Goal: Task Accomplishment & Management: Use online tool/utility

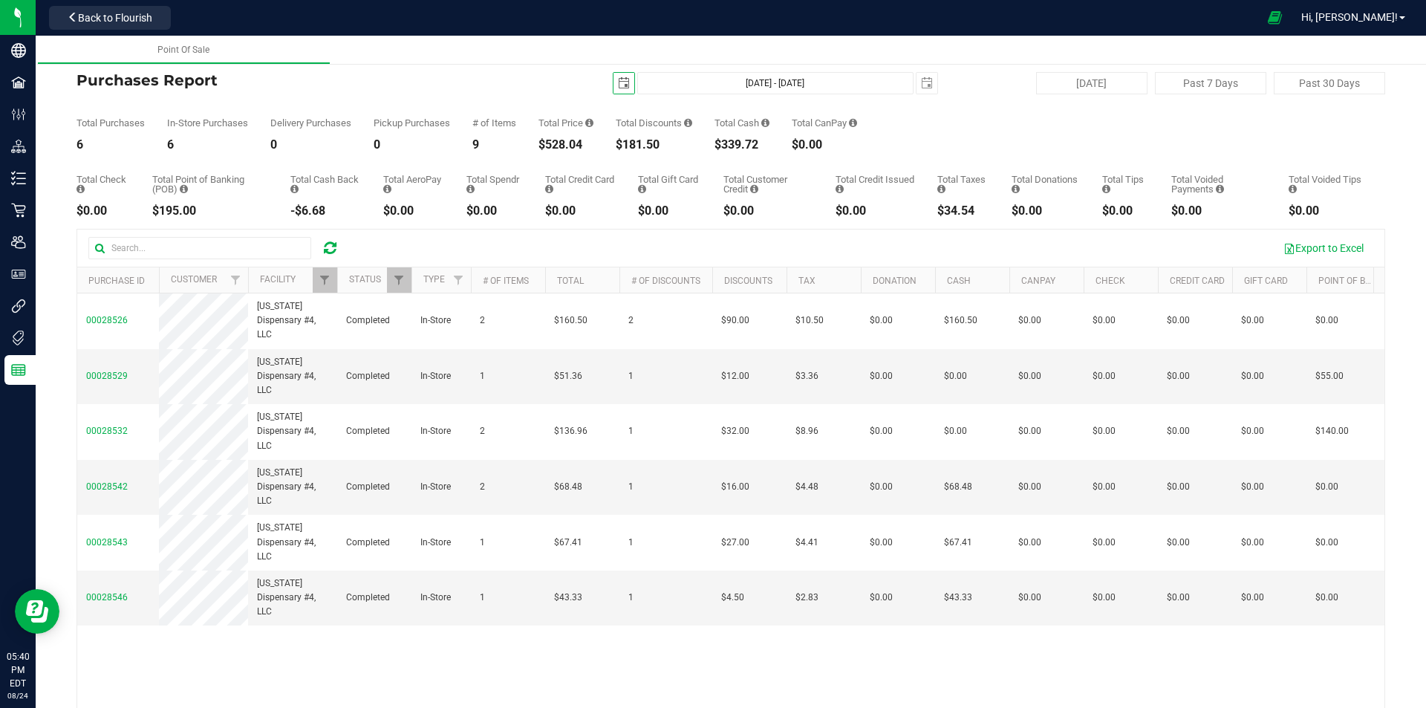
click at [319, 244] on div at bounding box center [330, 248] width 23 height 18
click at [331, 244] on icon at bounding box center [330, 248] width 13 height 15
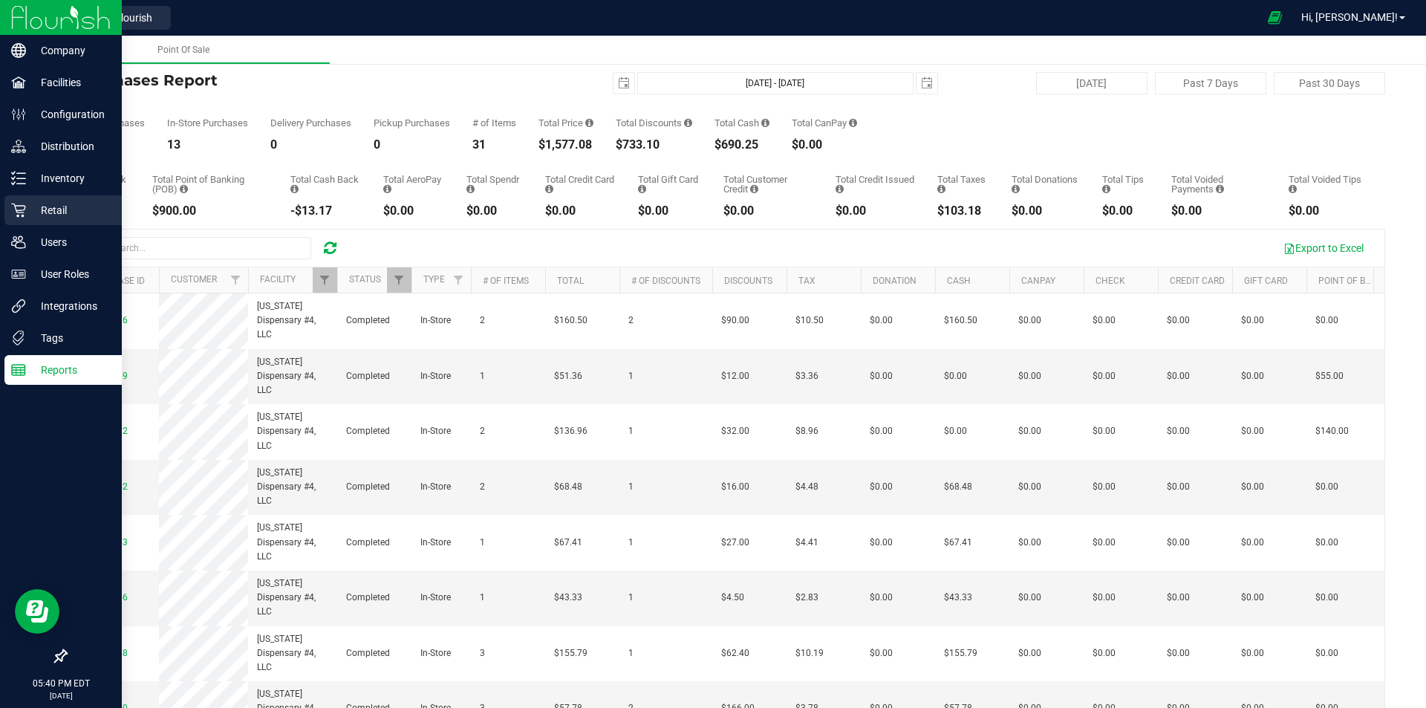
click at [51, 210] on p "Retail" at bounding box center [70, 210] width 89 height 18
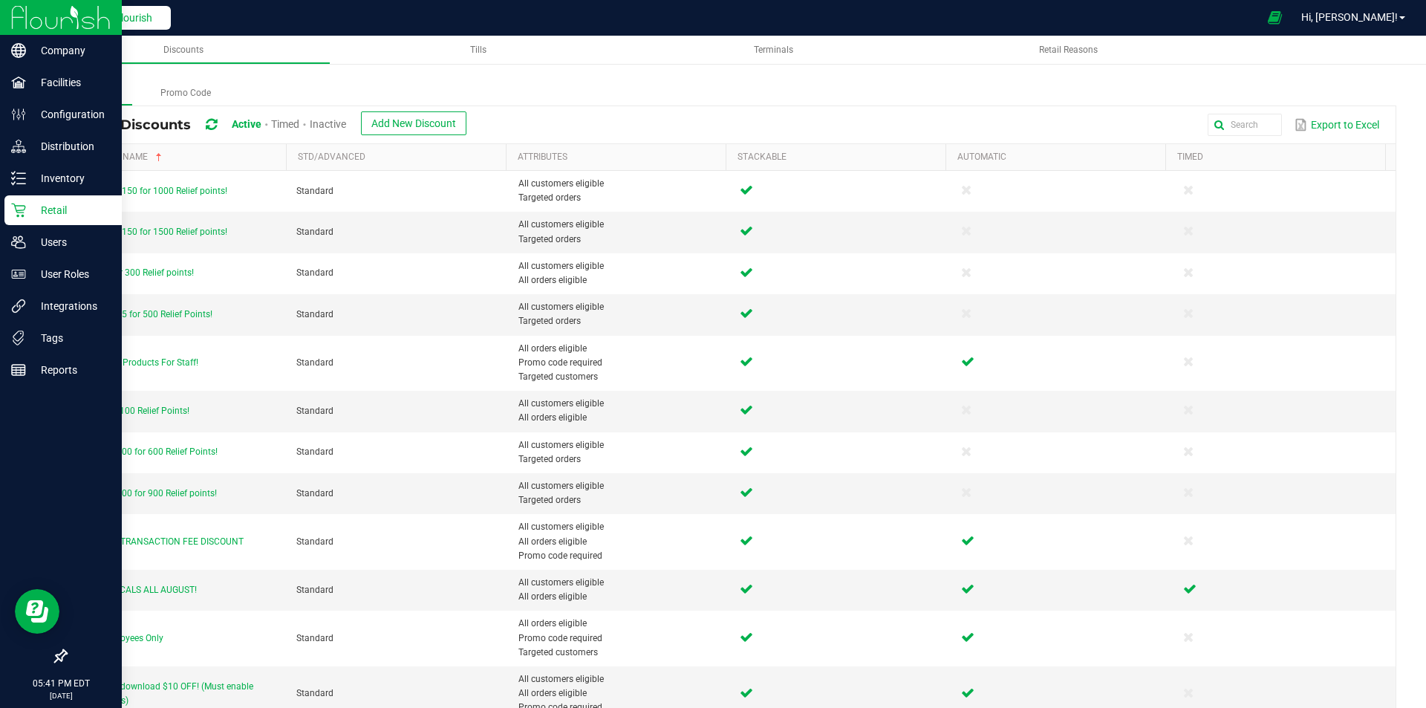
click at [127, 13] on span "Back to Flourish" at bounding box center [115, 18] width 74 height 12
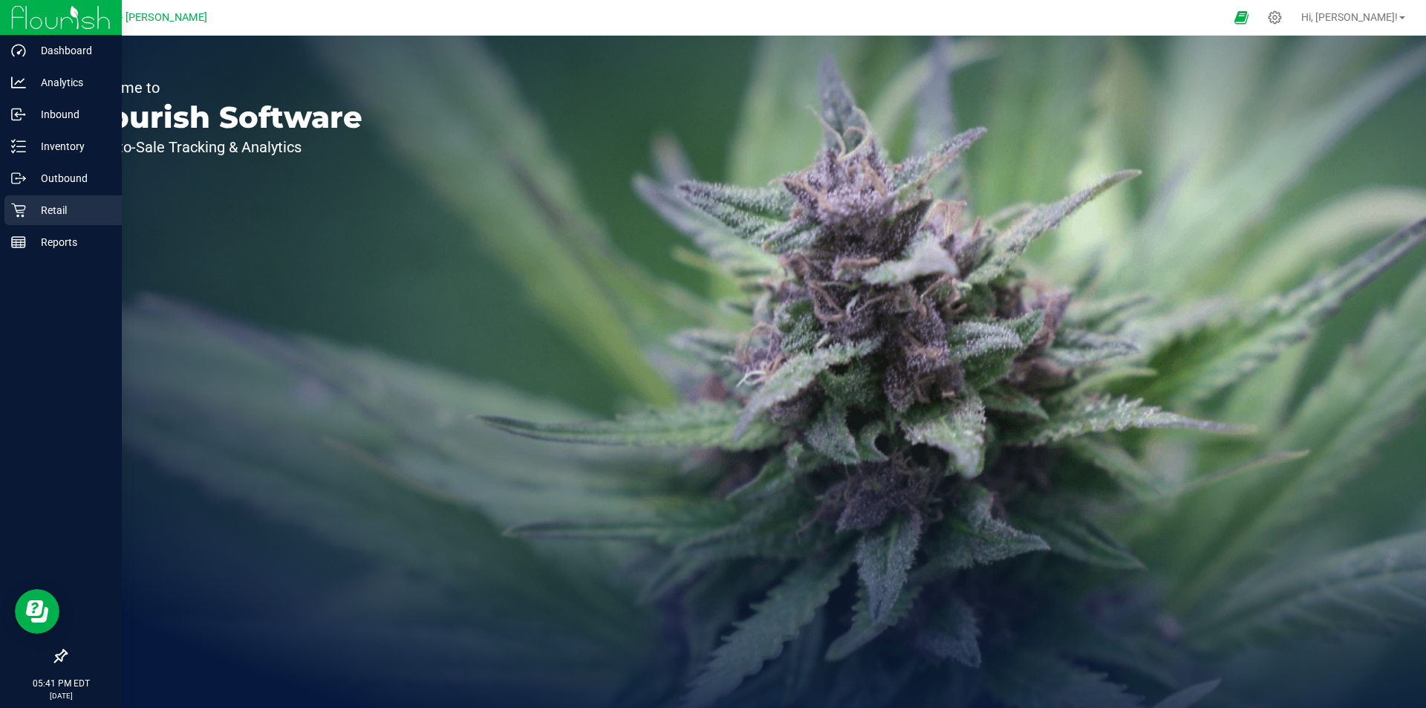
click at [59, 213] on p "Retail" at bounding box center [70, 210] width 89 height 18
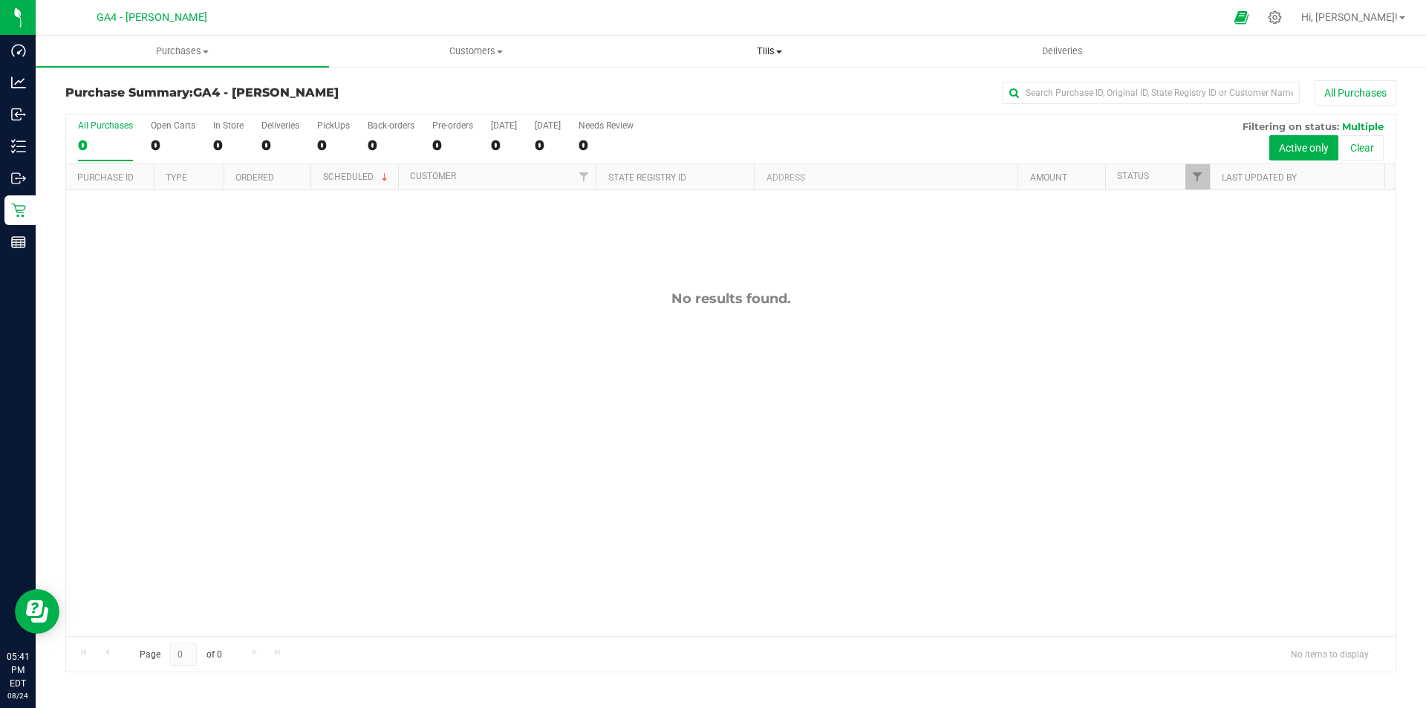
click at [781, 59] on uib-tab-heading "Tills Manage tills Reconcile e-payments" at bounding box center [769, 51] width 292 height 30
click at [688, 90] on span "Manage tills" at bounding box center [672, 89] width 100 height 13
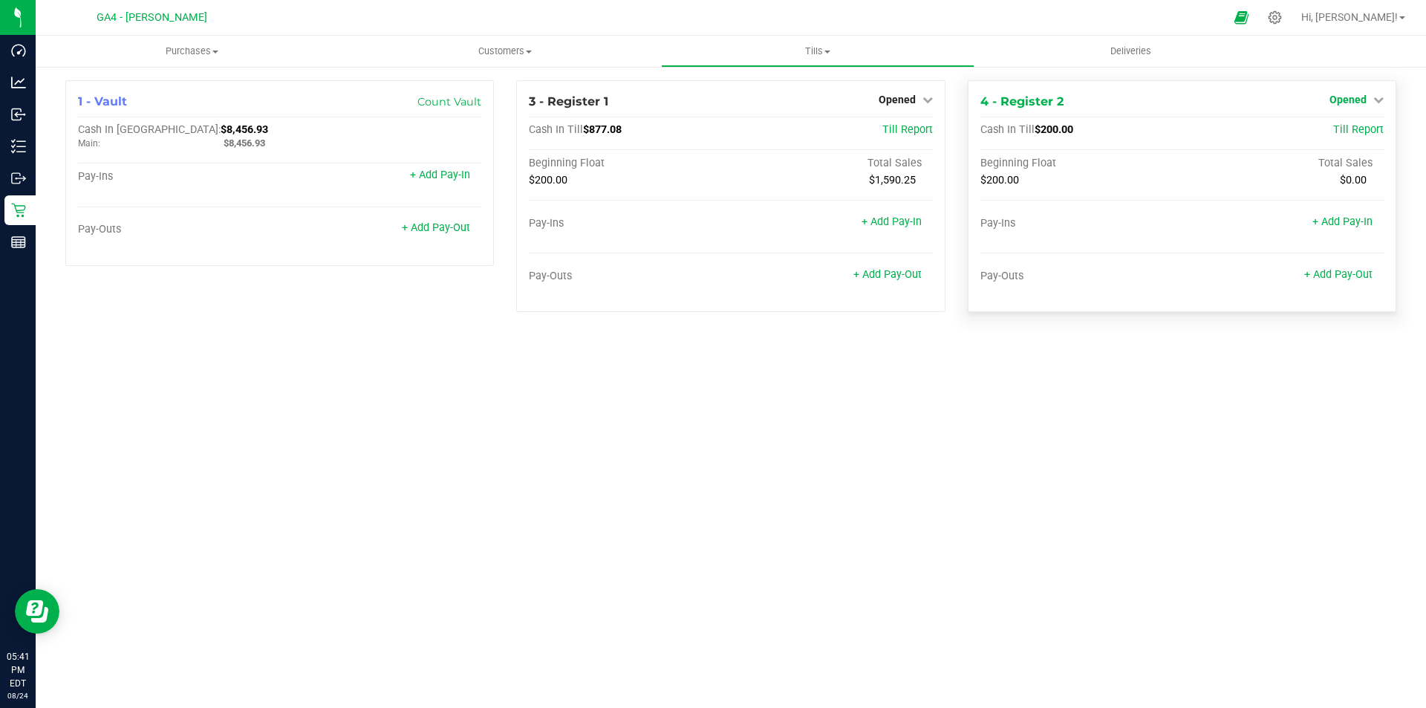
click at [1364, 94] on span "Opened" at bounding box center [1347, 100] width 37 height 12
click at [1341, 128] on link "Close Till" at bounding box center [1349, 131] width 40 height 12
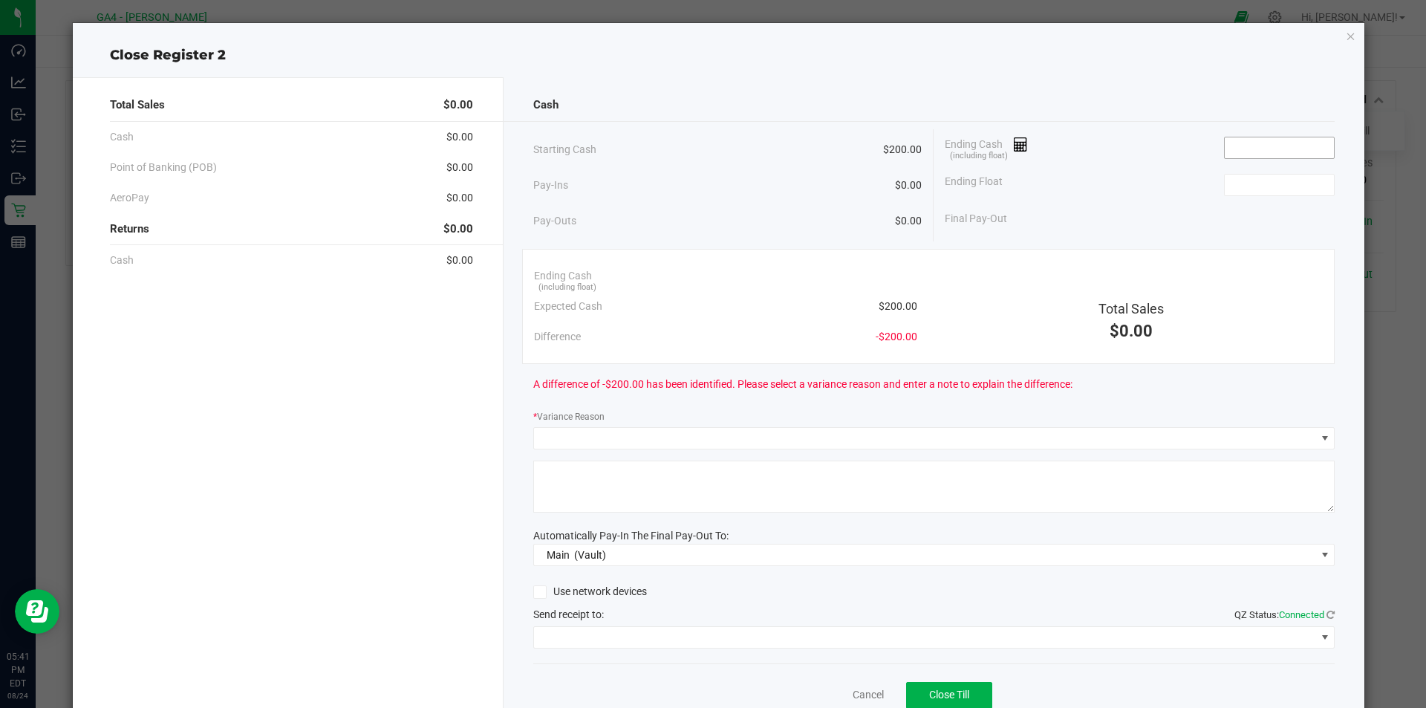
click at [1258, 140] on input at bounding box center [1279, 147] width 109 height 21
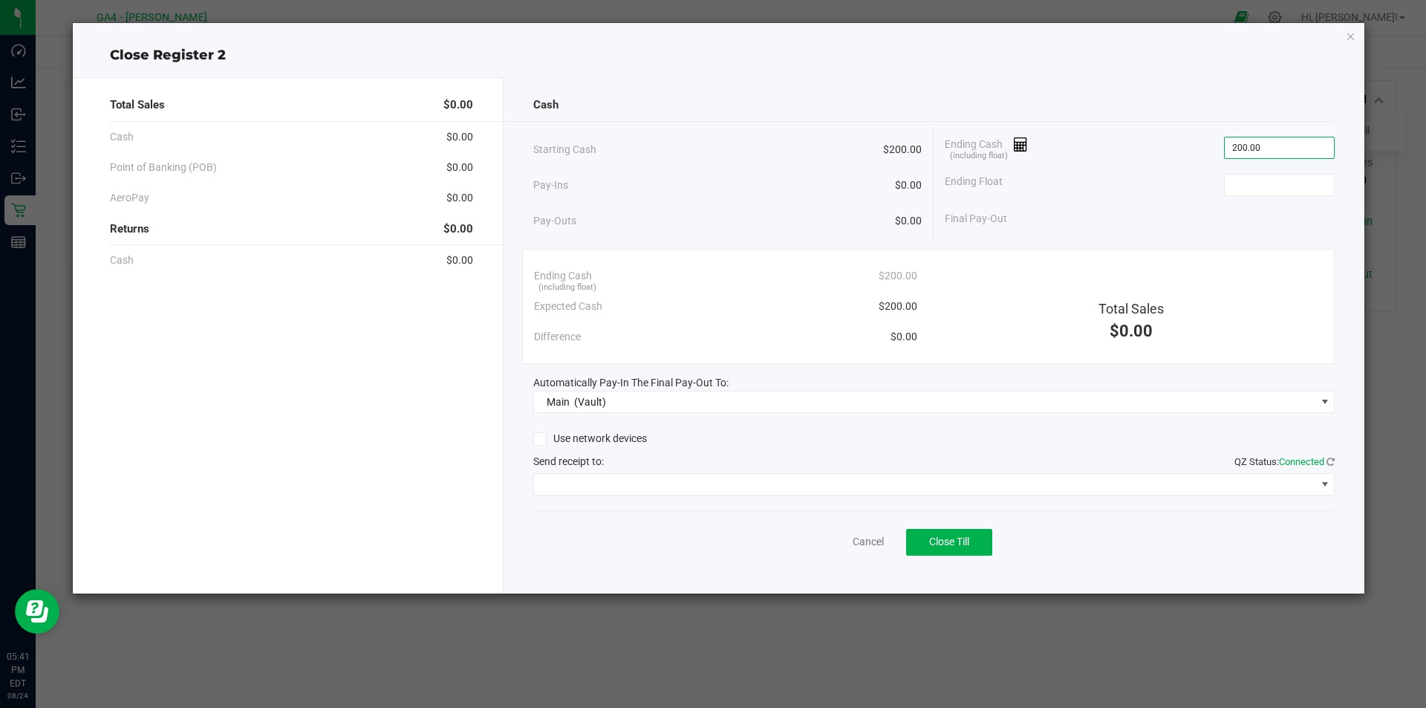
type input "$200.00"
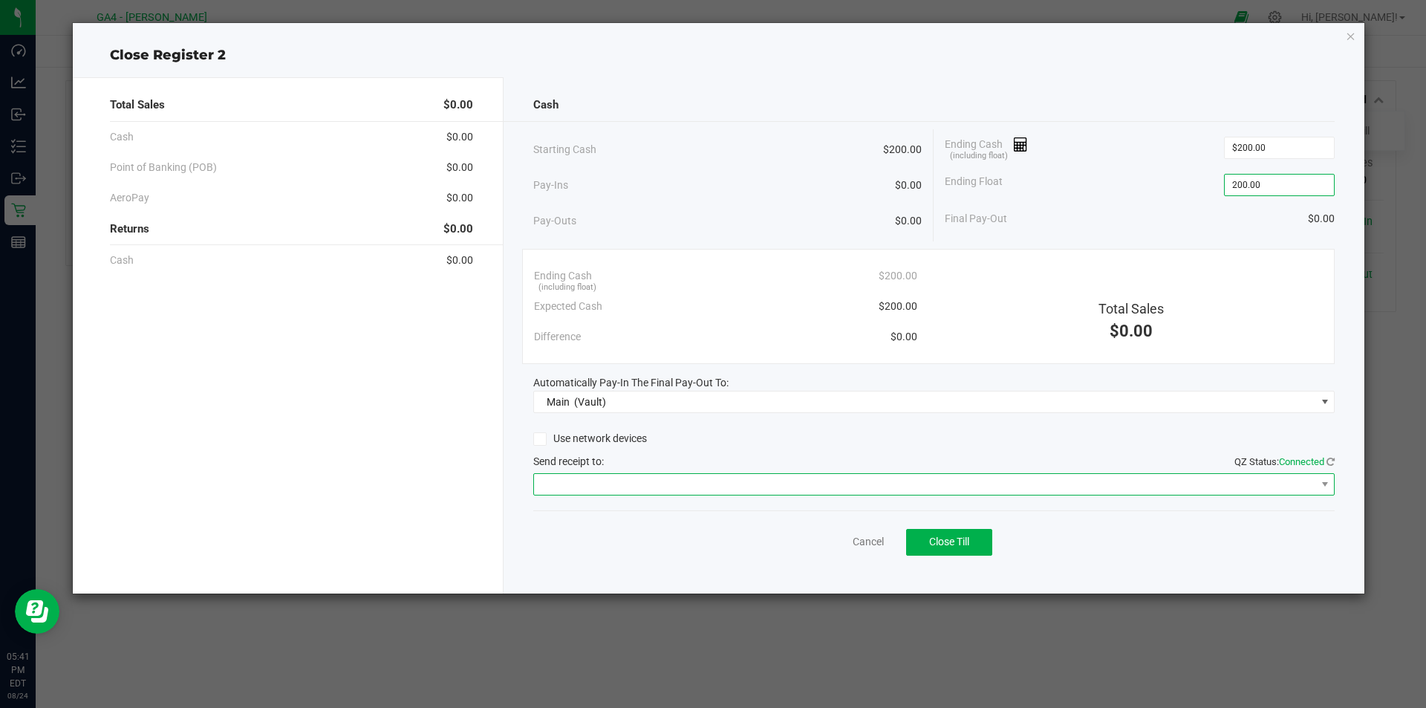
type input "$200.00"
click at [1176, 482] on span at bounding box center [925, 484] width 782 height 21
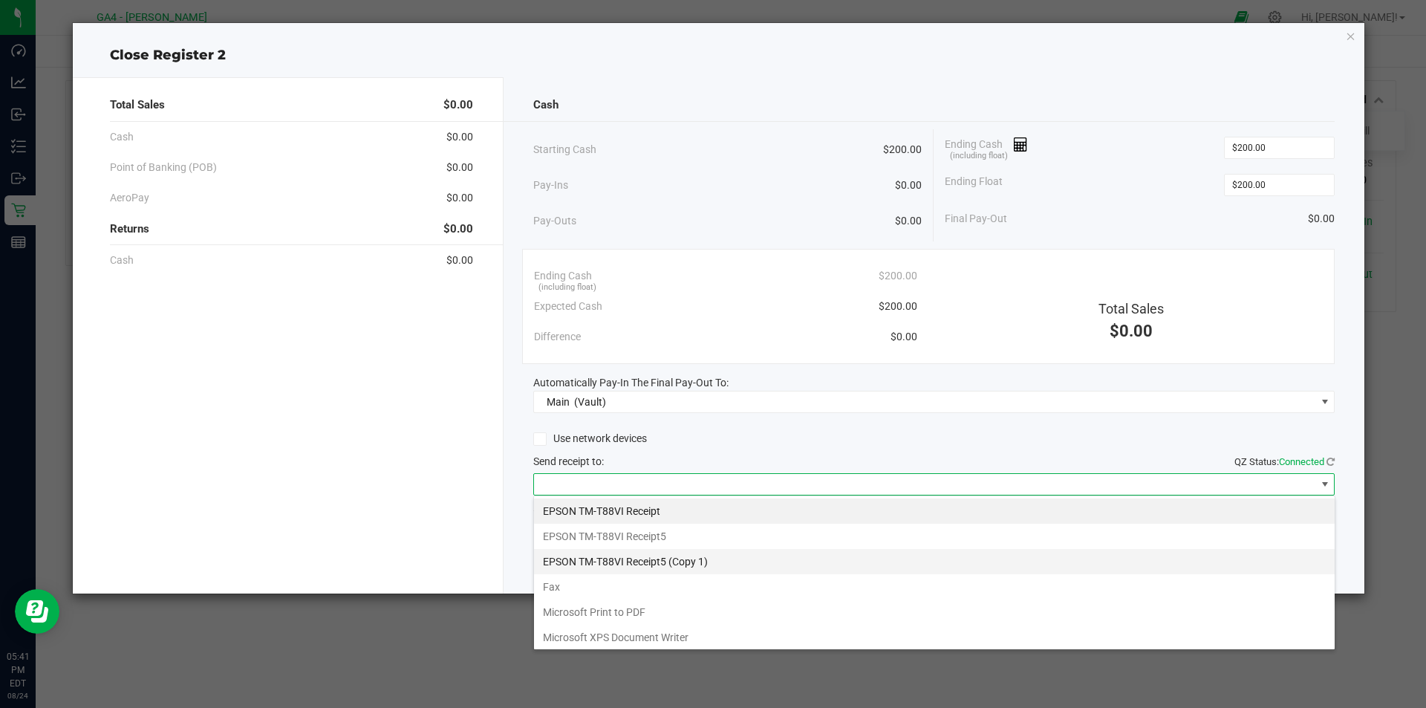
scroll to position [22, 801]
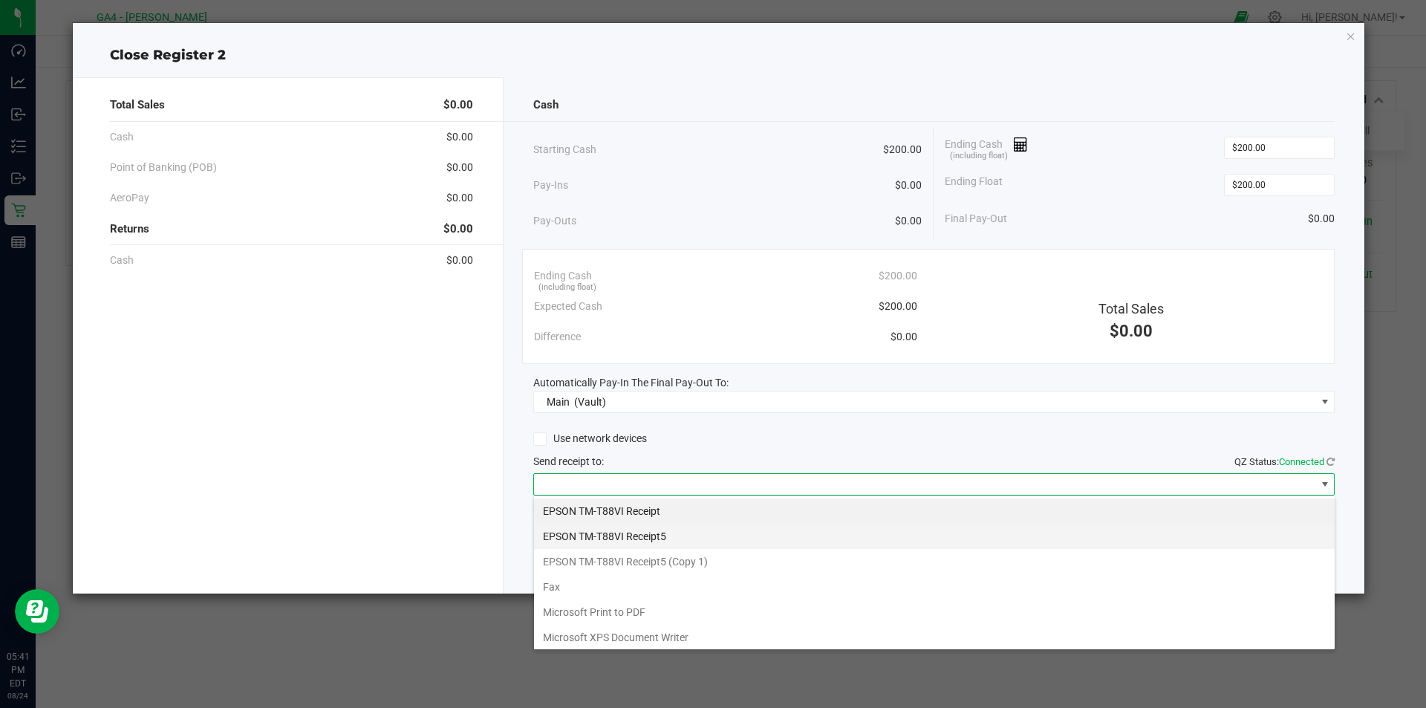
click at [643, 540] on Receipt5 "EPSON TM-T88VI Receipt5" at bounding box center [934, 536] width 801 height 25
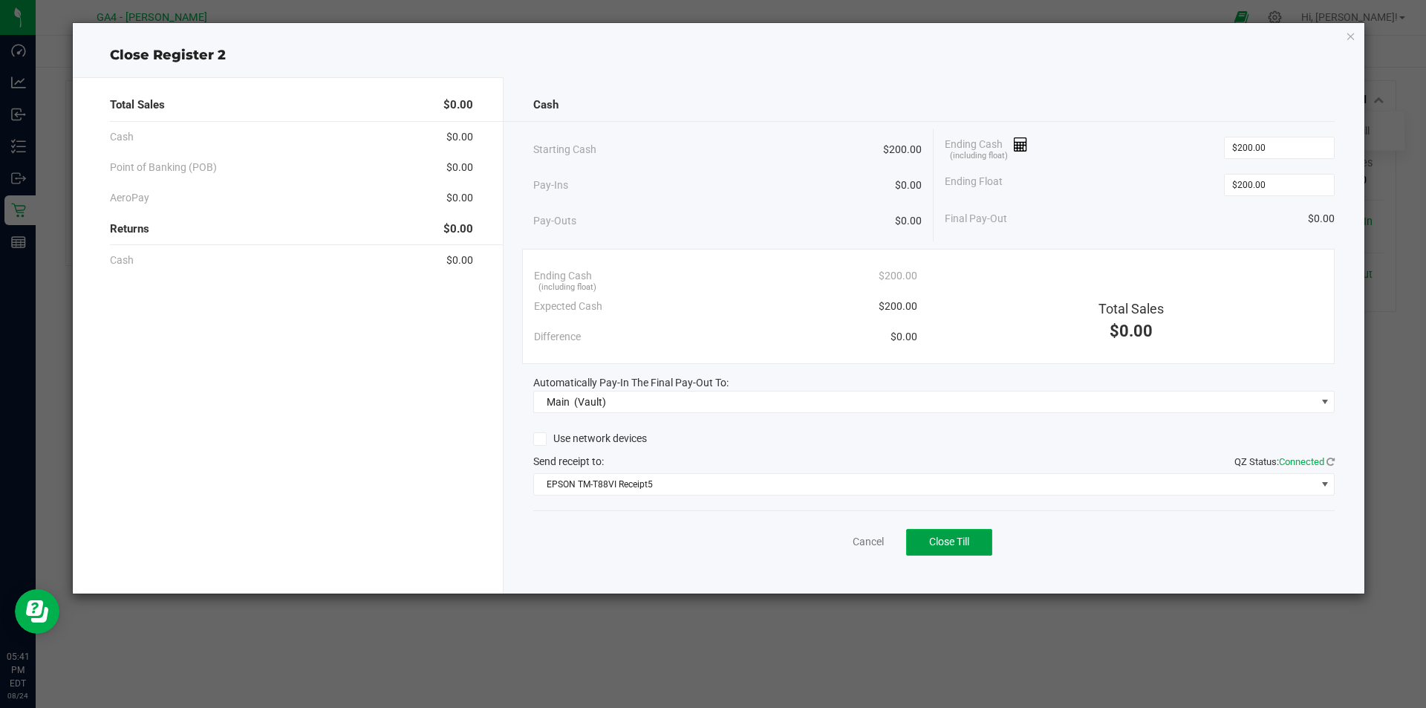
click at [945, 539] on span "Close Till" at bounding box center [949, 541] width 40 height 12
click at [835, 542] on link "Dismiss" at bounding box center [836, 542] width 36 height 16
